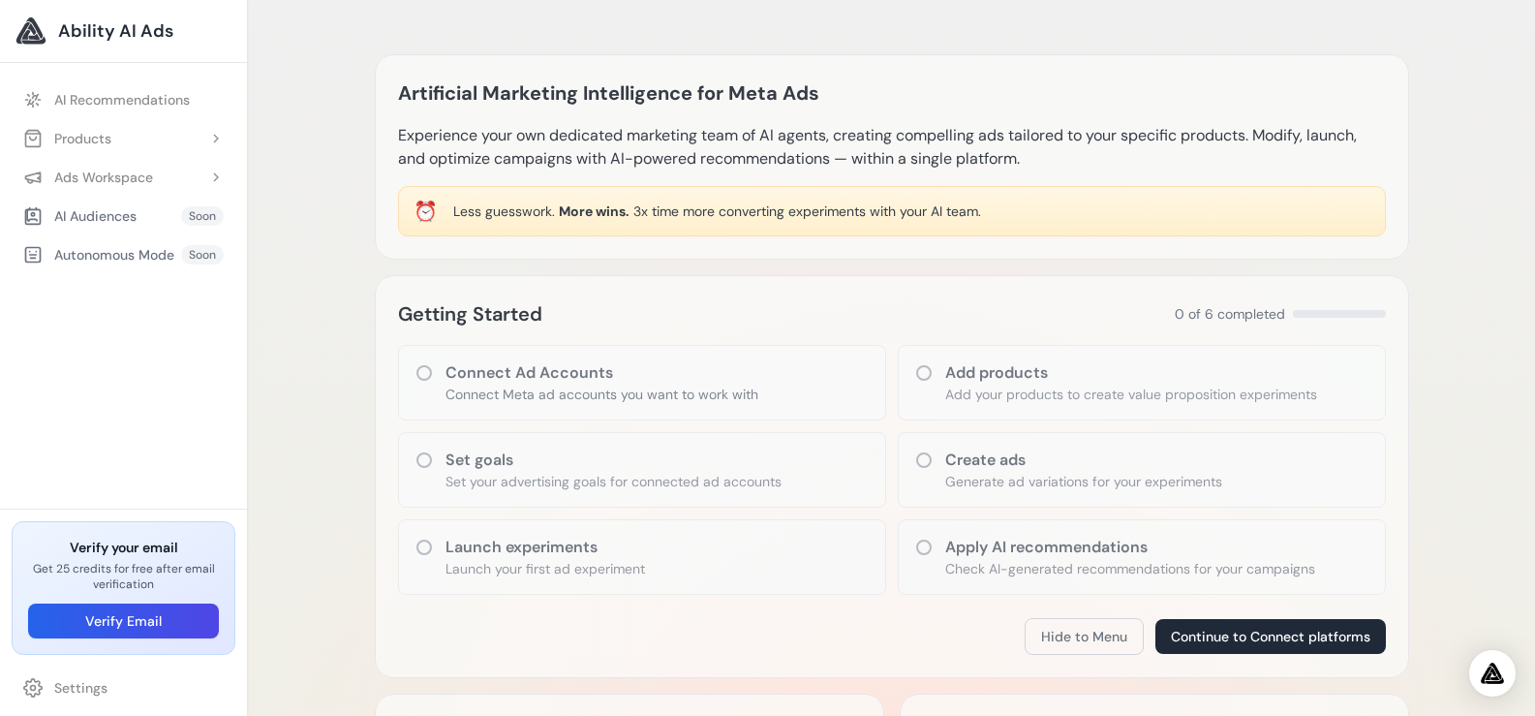
click at [415, 381] on icon at bounding box center [424, 372] width 19 height 19
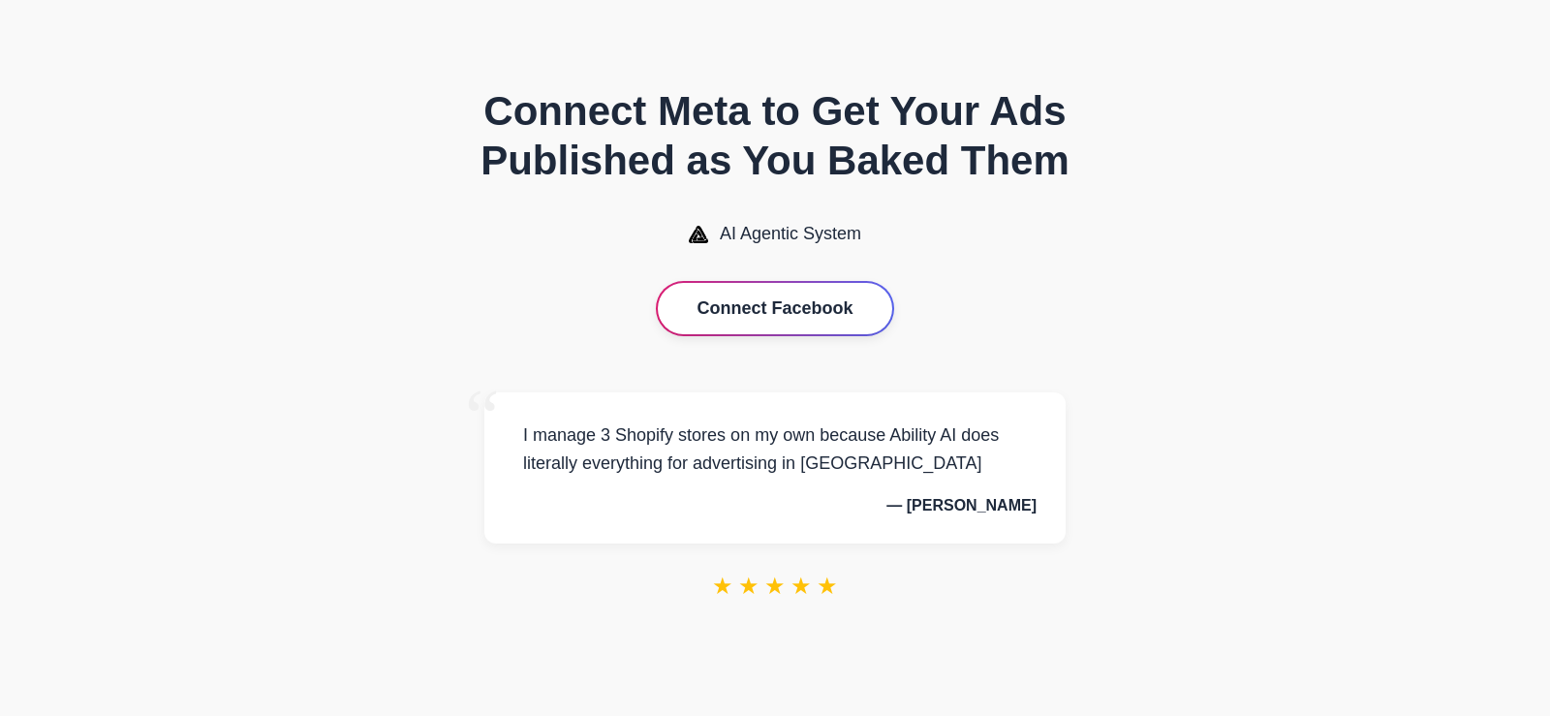
click at [779, 300] on button "Connect Facebook" at bounding box center [774, 308] width 233 height 51
click at [798, 310] on button "Connect Facebook" at bounding box center [774, 308] width 233 height 51
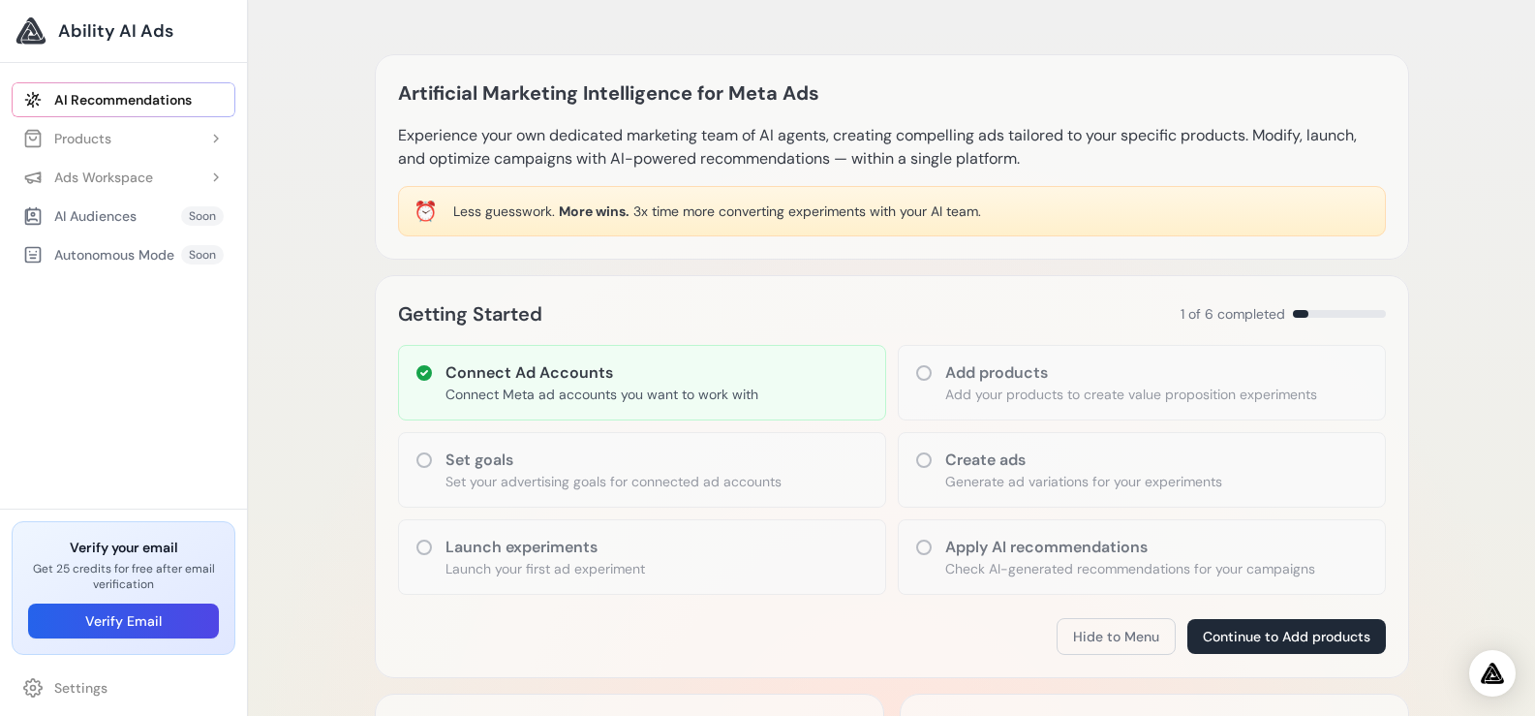
click at [433, 459] on div "Set goals Set your advertising goals for connected ad accounts" at bounding box center [642, 470] width 488 height 76
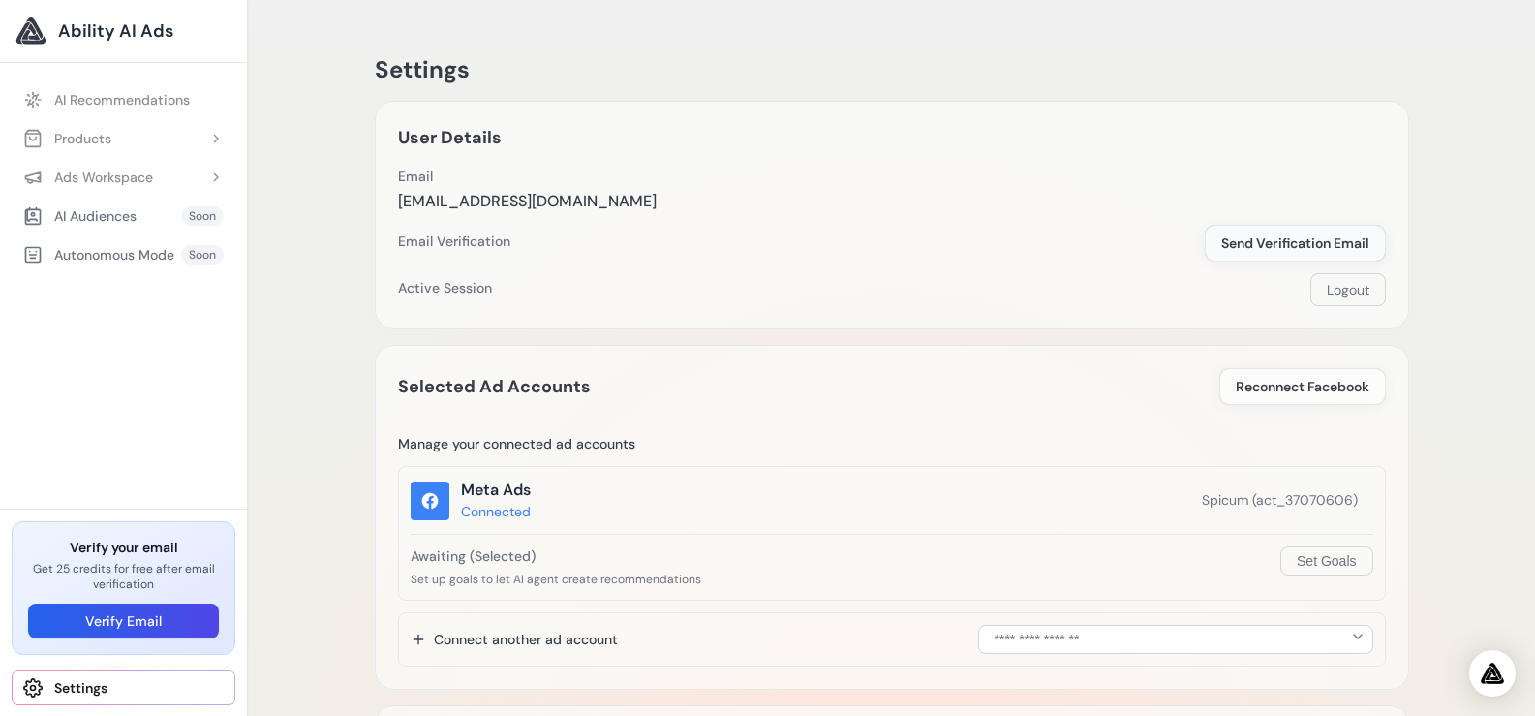
click at [1268, 243] on span "Send Verification Email" at bounding box center [1296, 242] width 148 height 19
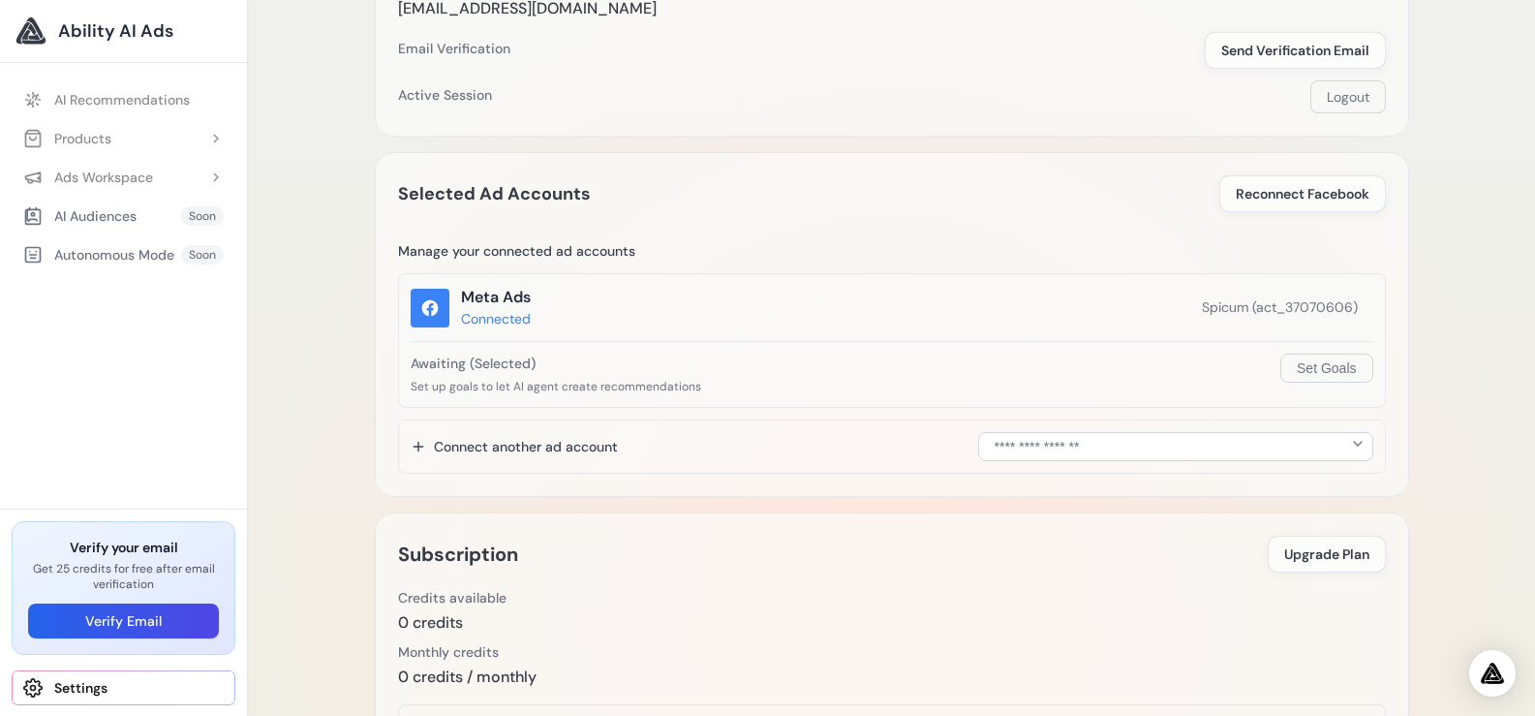
scroll to position [194, 0]
click at [1335, 375] on button "Set Goals" at bounding box center [1327, 367] width 92 height 29
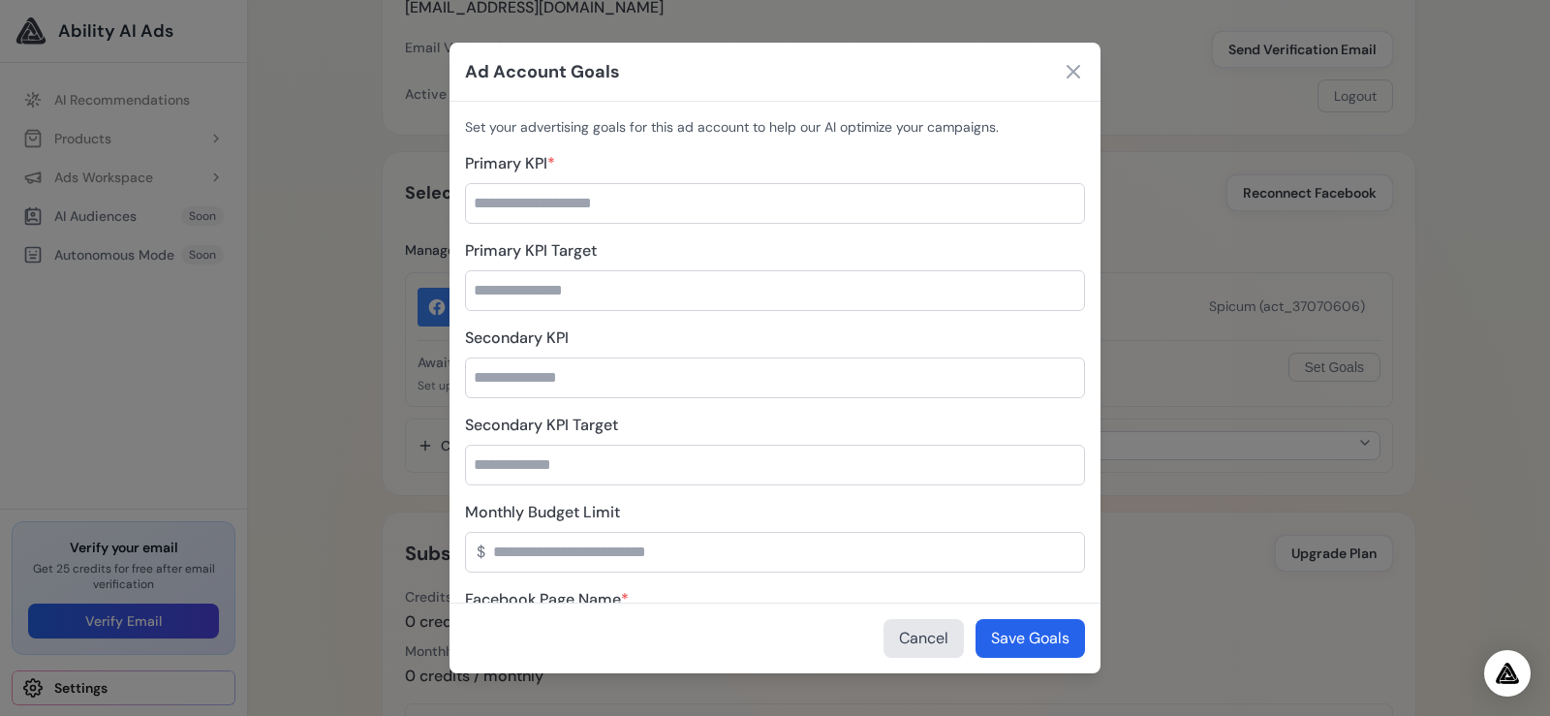
drag, startPoint x: 555, startPoint y: 157, endPoint x: 541, endPoint y: 159, distance: 14.7
click at [541, 159] on label "Primary KPI *" at bounding box center [775, 163] width 620 height 23
click at [579, 159] on label "Primary KPI *" at bounding box center [775, 163] width 620 height 23
click at [579, 183] on input "Primary KPI *" at bounding box center [775, 203] width 620 height 41
click at [1073, 74] on icon at bounding box center [1073, 71] width 23 height 23
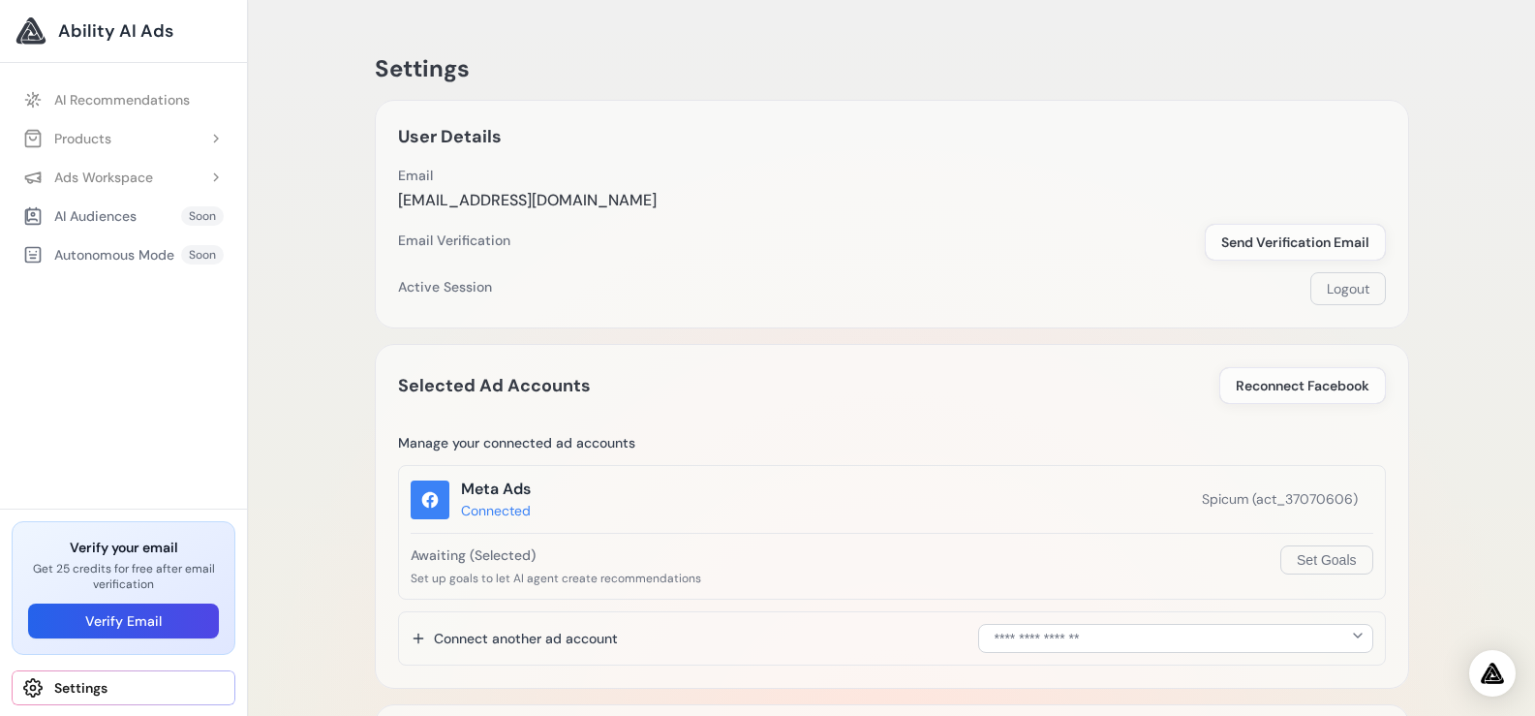
scroll to position [0, 0]
click at [1298, 497] on span "Spicum (act_37070606)" at bounding box center [1280, 500] width 156 height 20
click at [485, 513] on div "Connected" at bounding box center [496, 512] width 70 height 20
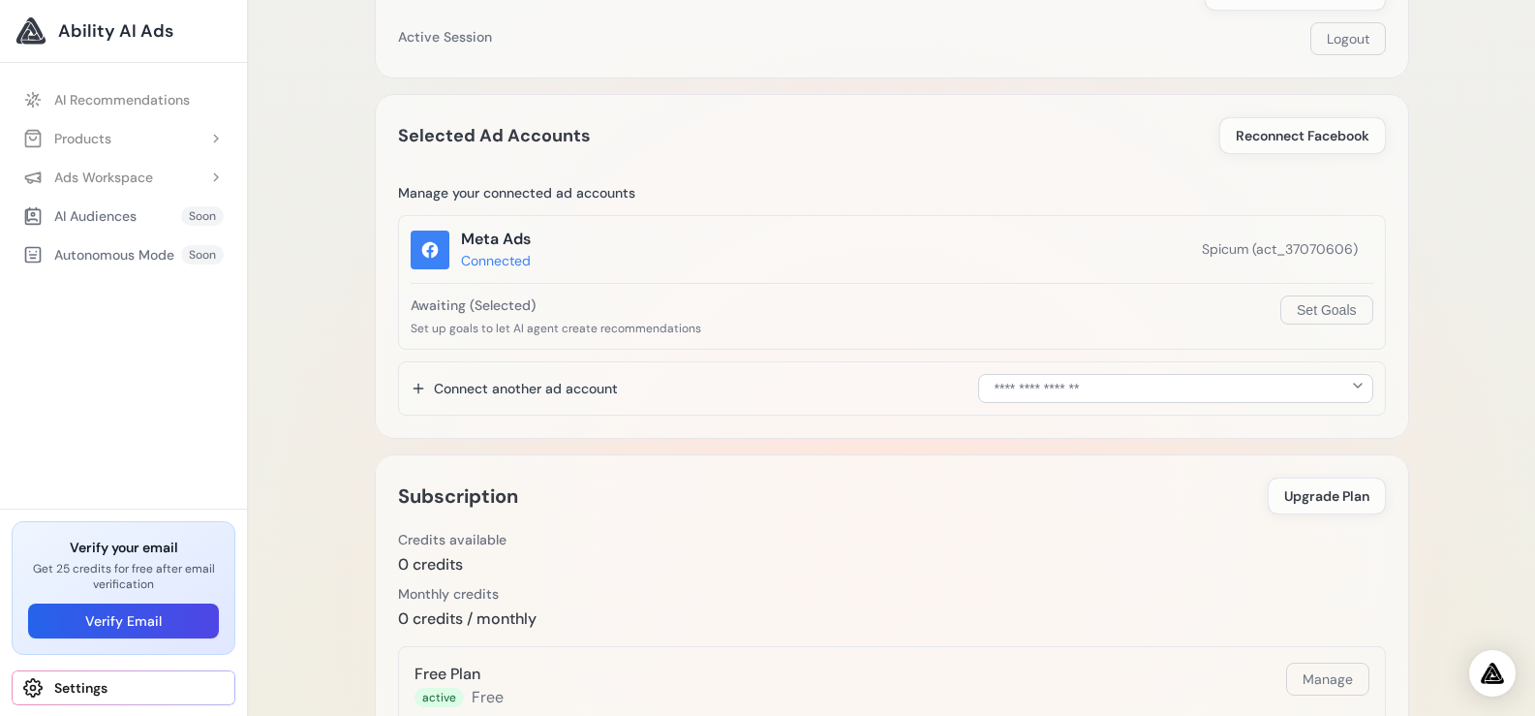
scroll to position [387, 0]
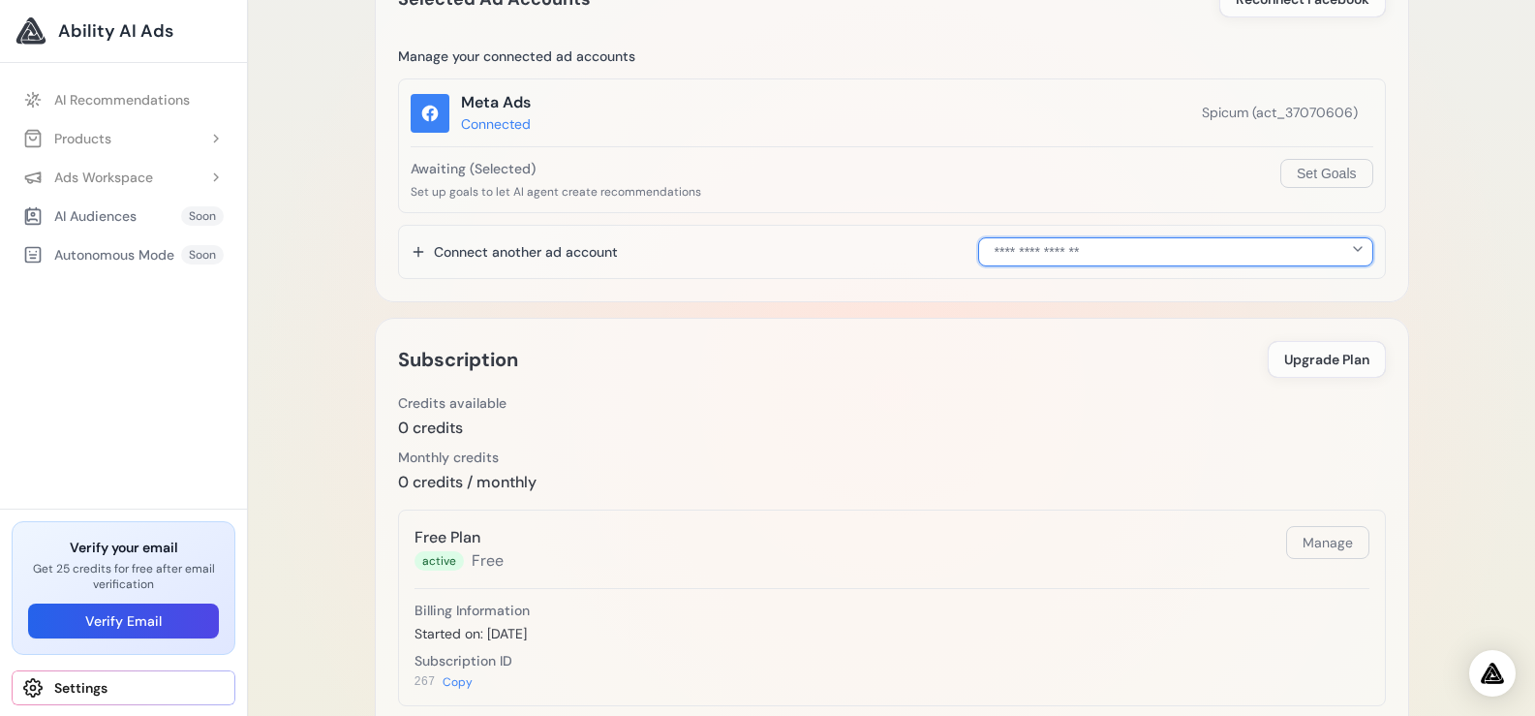
click at [1088, 246] on select "**********" at bounding box center [1175, 251] width 395 height 29
select select "**********"
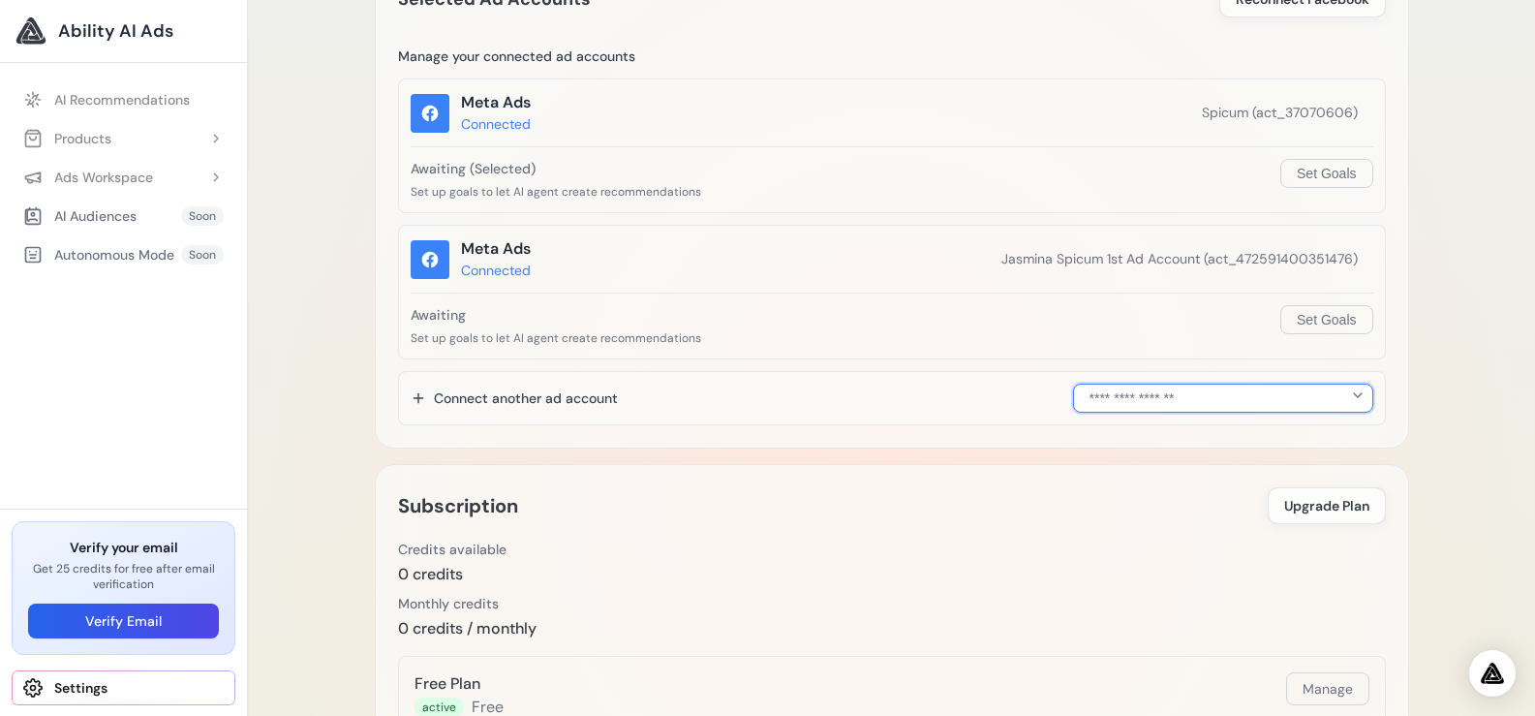
click at [1185, 397] on select "**********" at bounding box center [1223, 398] width 300 height 29
select select "**********"
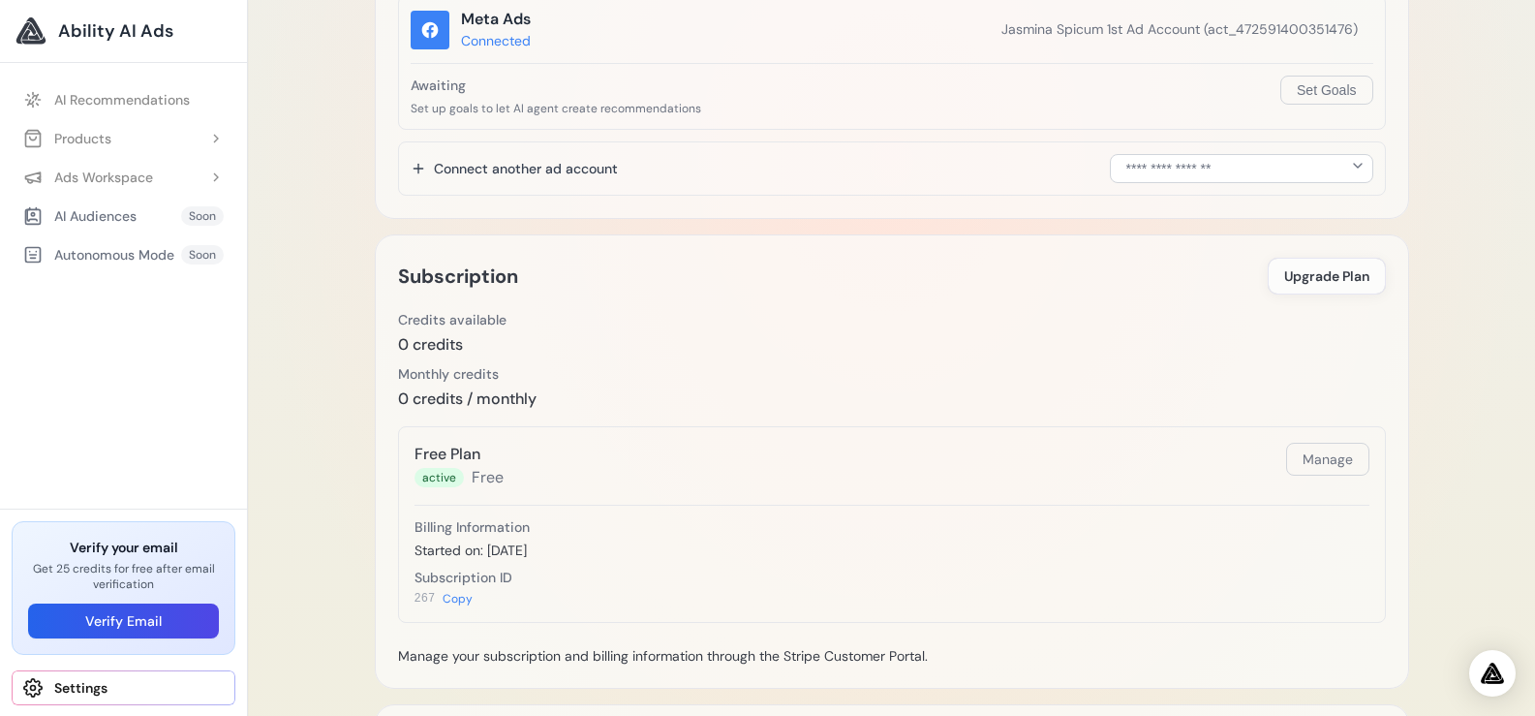
scroll to position [165, 0]
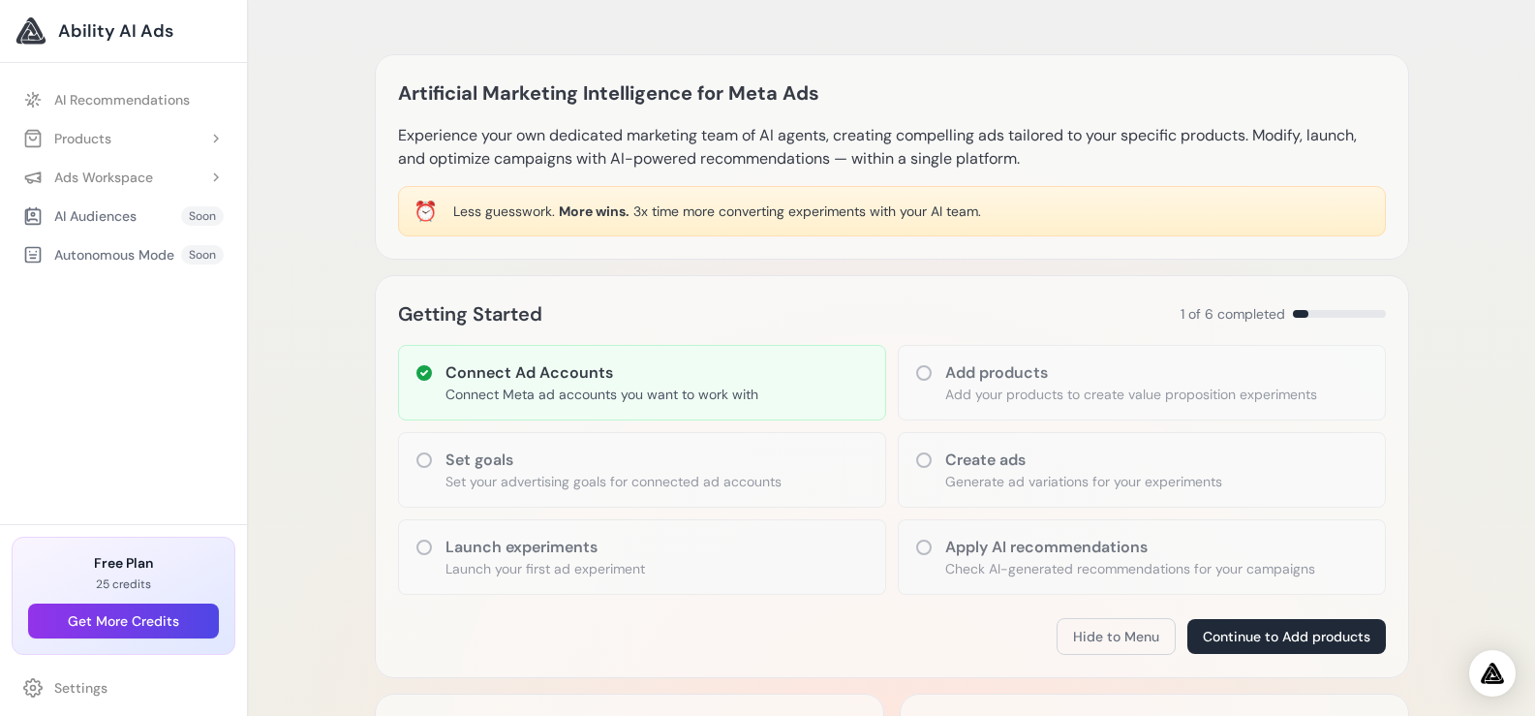
click at [923, 373] on icon at bounding box center [923, 372] width 19 height 19
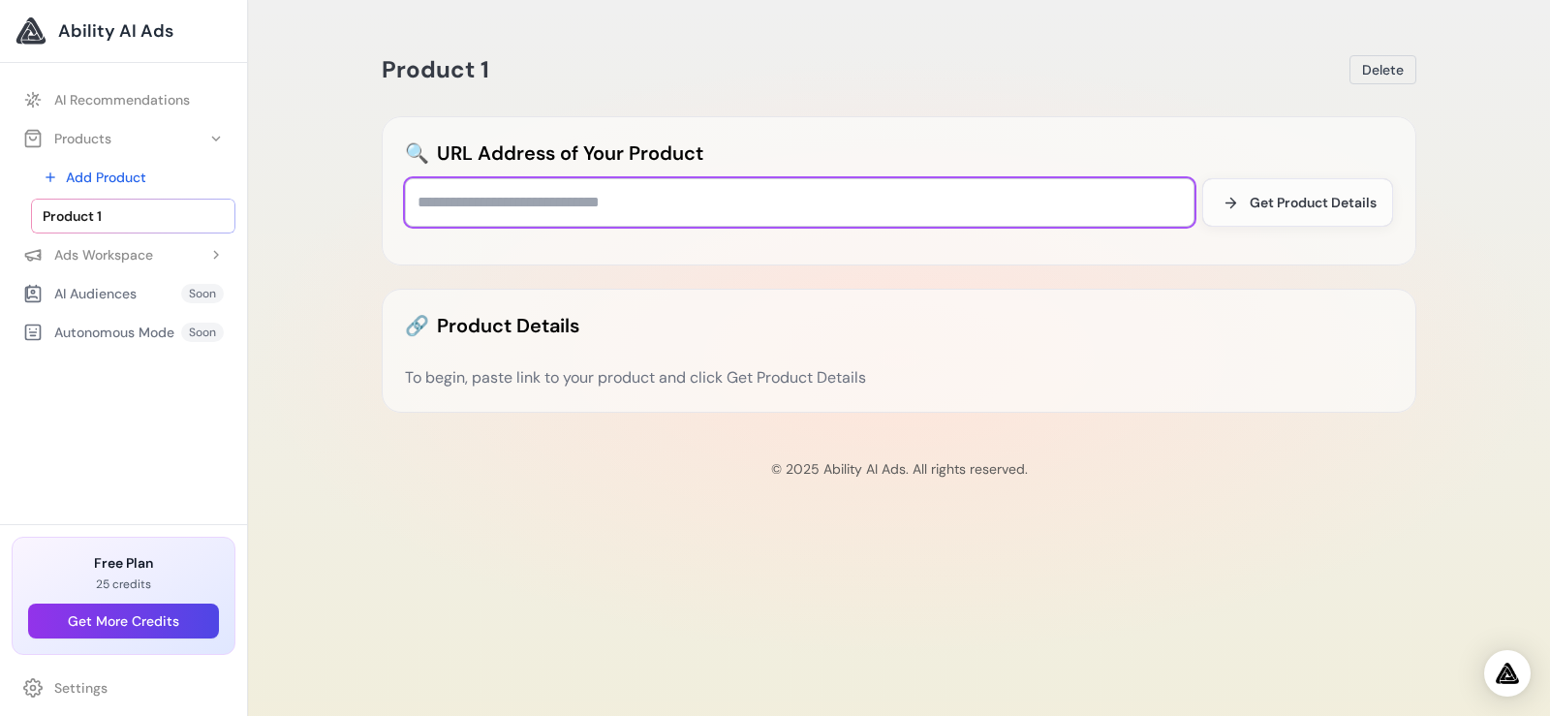
click at [667, 198] on input "text" at bounding box center [799, 202] width 789 height 48
click at [851, 209] on input "text" at bounding box center [799, 202] width 789 height 48
paste input "**********"
type input "**********"
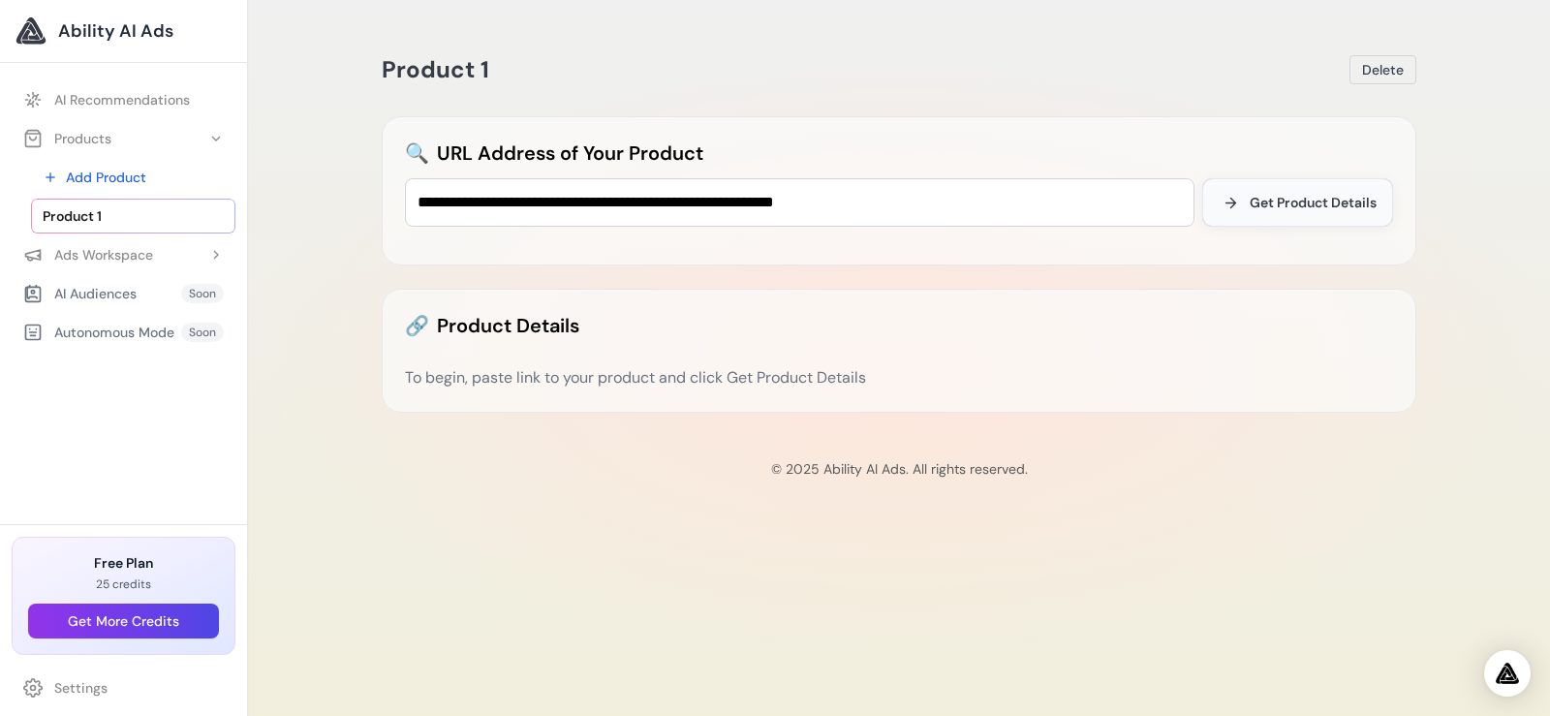
click at [1362, 204] on span "Get Product Details" at bounding box center [1313, 202] width 127 height 19
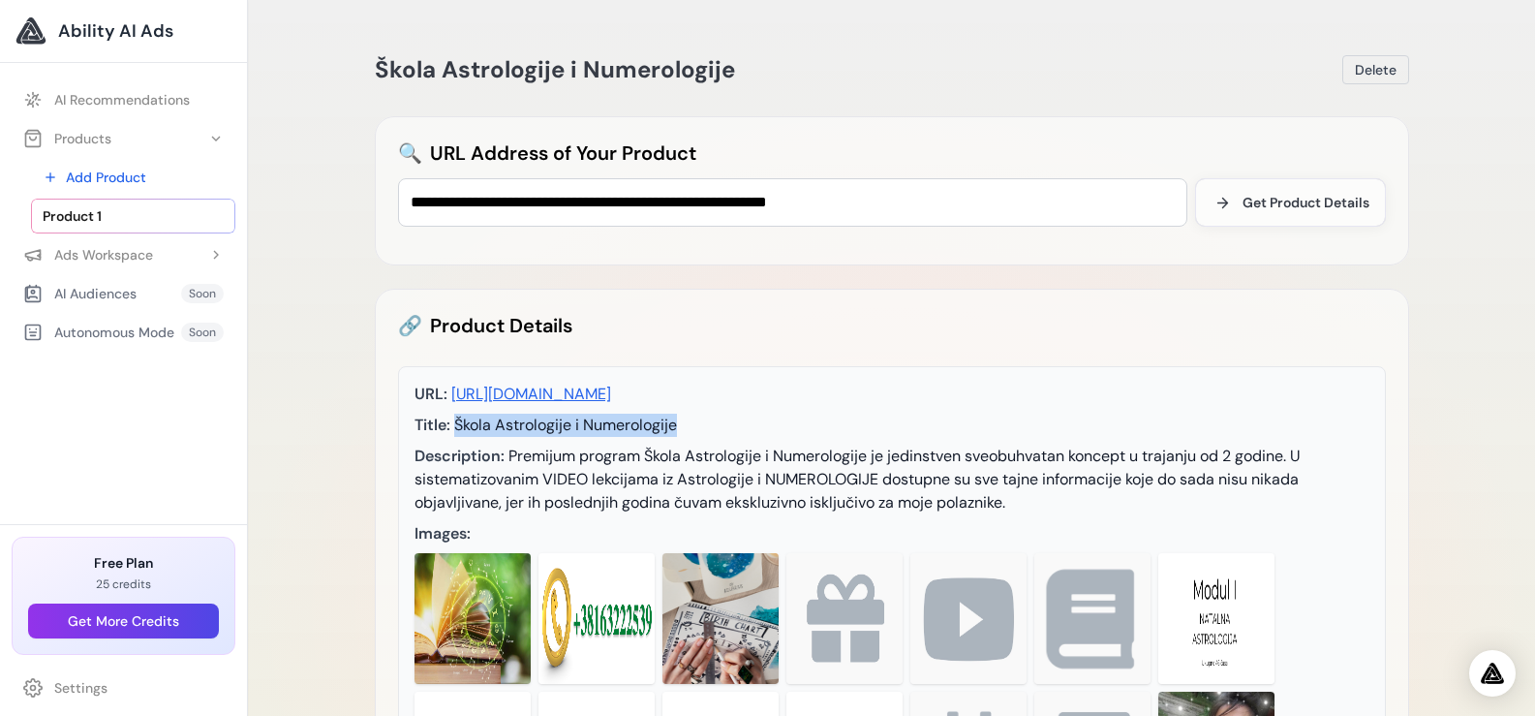
drag, startPoint x: 694, startPoint y: 418, endPoint x: 455, endPoint y: 429, distance: 238.5
click at [455, 429] on div "Title: Škola Astrologije i Numerologije" at bounding box center [892, 425] width 955 height 23
copy span "Škola Astrologije i Numerologije"
click at [68, 211] on span "Product 1" at bounding box center [72, 215] width 59 height 19
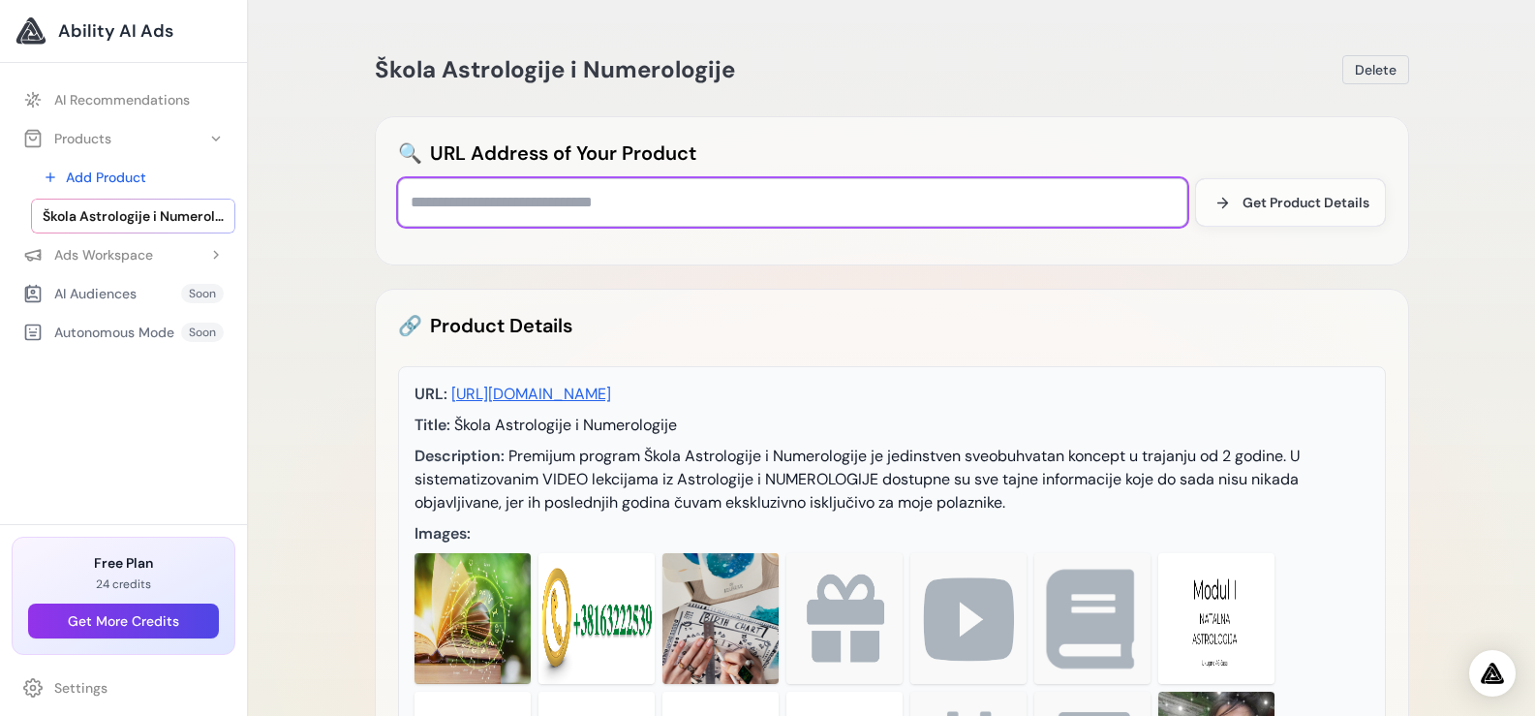
click at [654, 212] on input "text" at bounding box center [792, 202] width 789 height 48
click at [707, 207] on input "text" at bounding box center [792, 202] width 789 height 48
paste input "**********"
type input "**********"
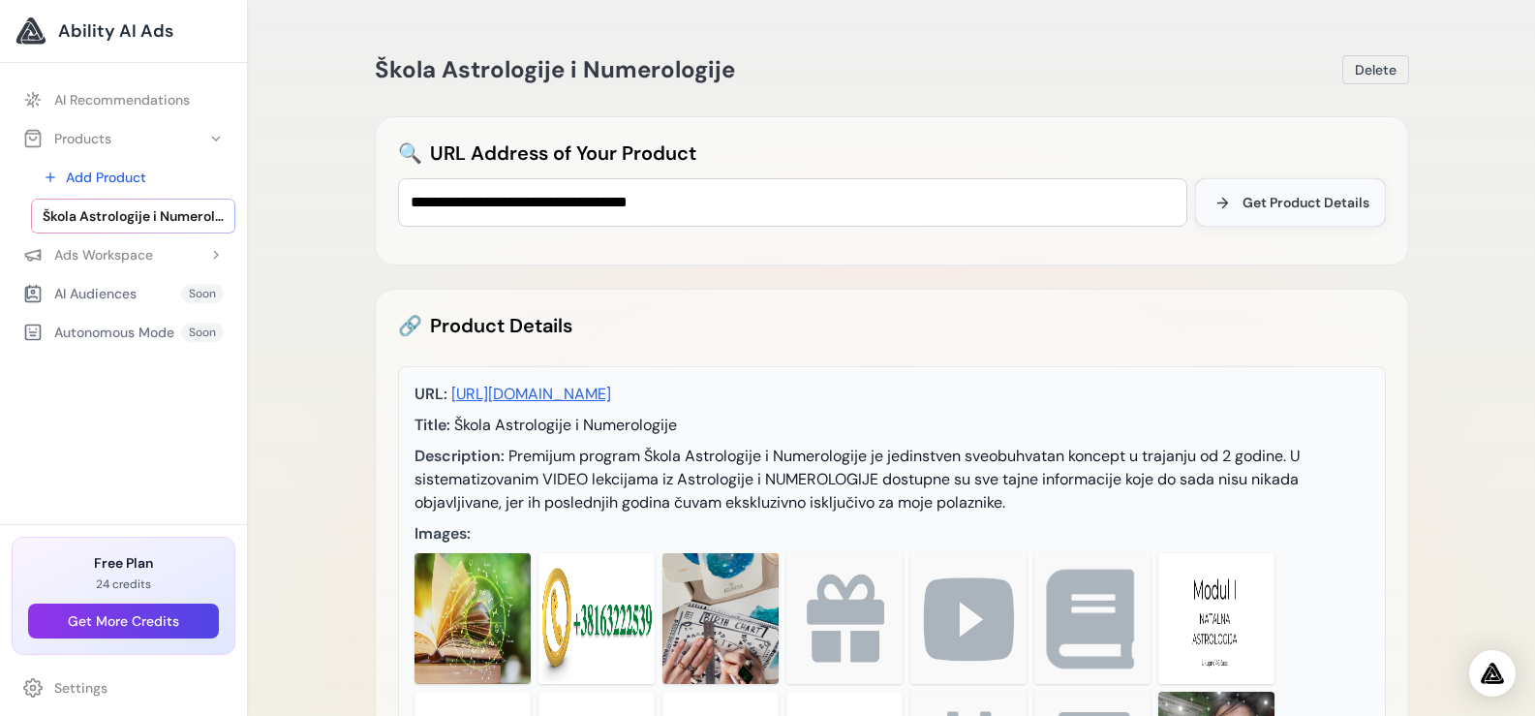
click at [1351, 198] on span "Get Product Details" at bounding box center [1306, 202] width 127 height 19
click at [1307, 197] on span "Get Product Details" at bounding box center [1306, 202] width 127 height 19
click at [1309, 200] on span "Get Product Details" at bounding box center [1306, 202] width 127 height 19
click at [1258, 201] on span "Get Product Details" at bounding box center [1306, 202] width 127 height 19
click at [1259, 200] on span "Get Product Details" at bounding box center [1306, 202] width 127 height 19
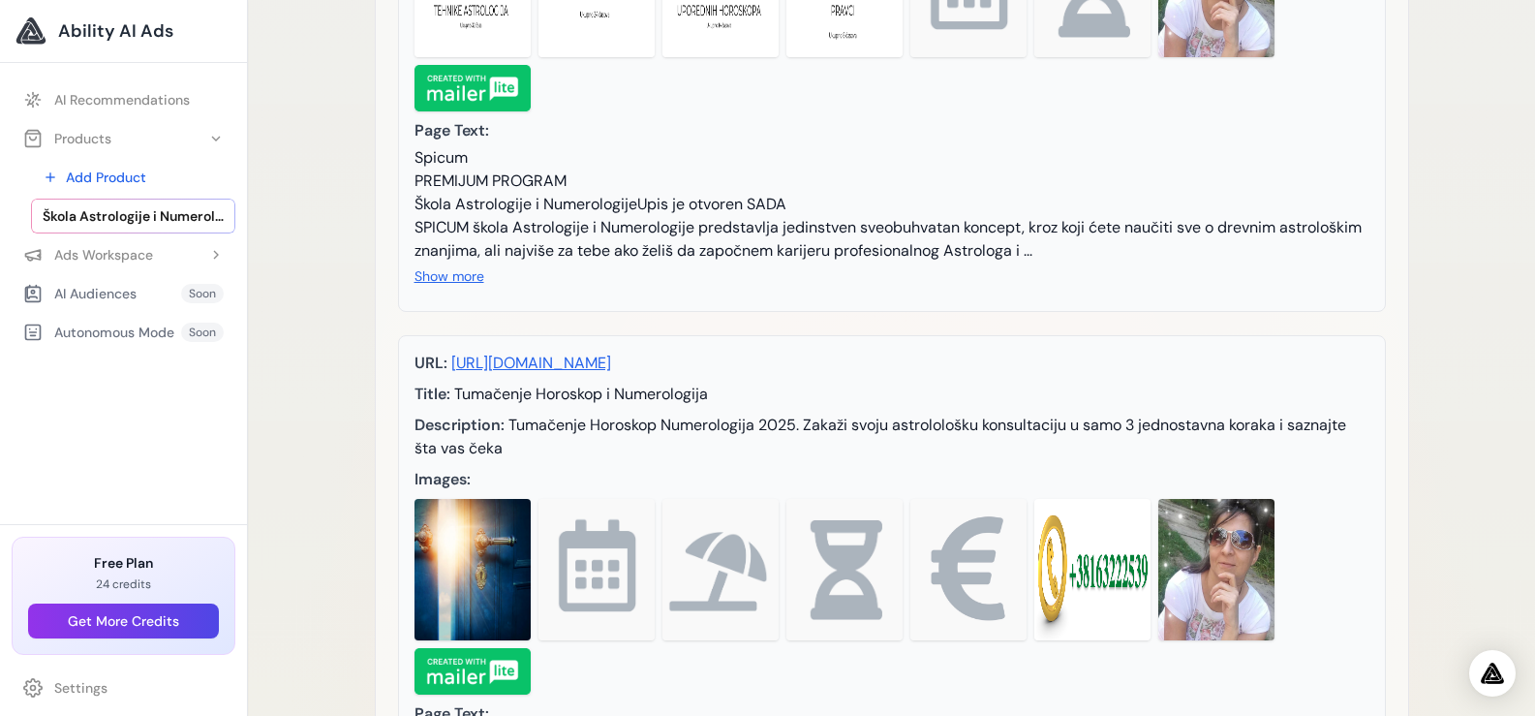
scroll to position [678, 0]
